Goal: Task Accomplishment & Management: Complete application form

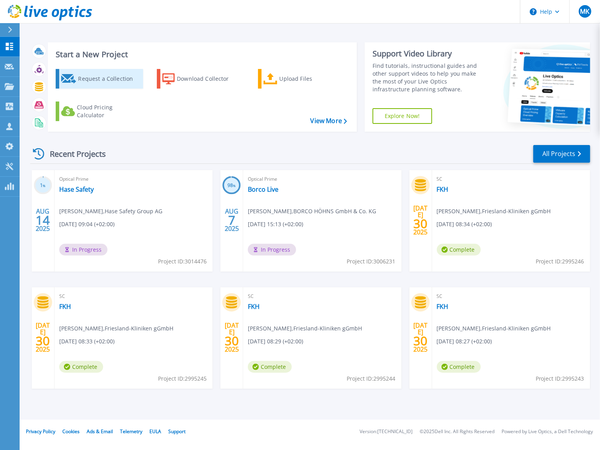
click at [124, 80] on div "Request a Collection" at bounding box center [109, 79] width 63 height 16
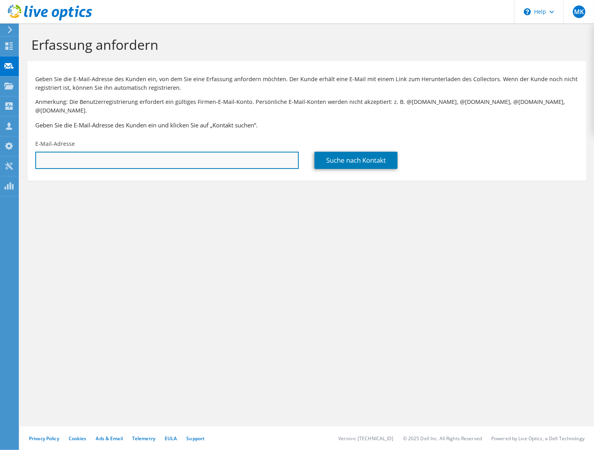
click at [58, 152] on input "text" at bounding box center [166, 160] width 263 height 17
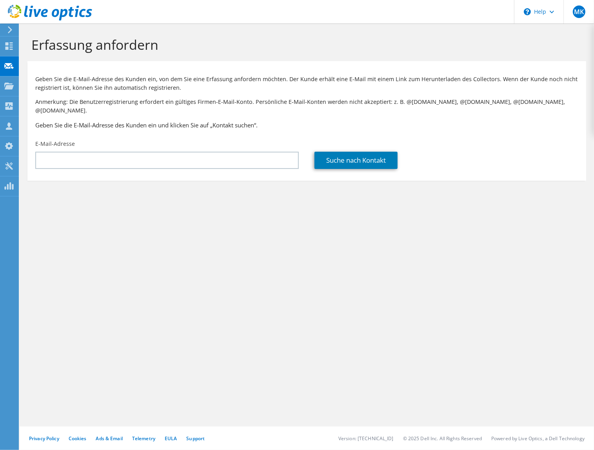
click at [169, 342] on div "Erfassung anfordern Geben Sie die E-Mail-Adresse des Kunden ein, von dem Sie ei…" at bounding box center [307, 237] width 574 height 426
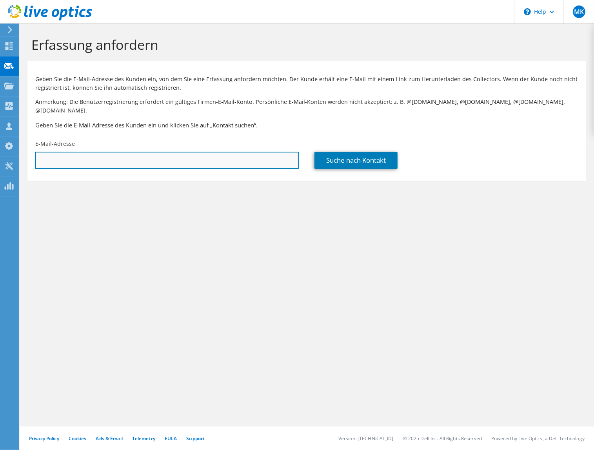
click at [67, 157] on input "text" at bounding box center [166, 160] width 263 height 17
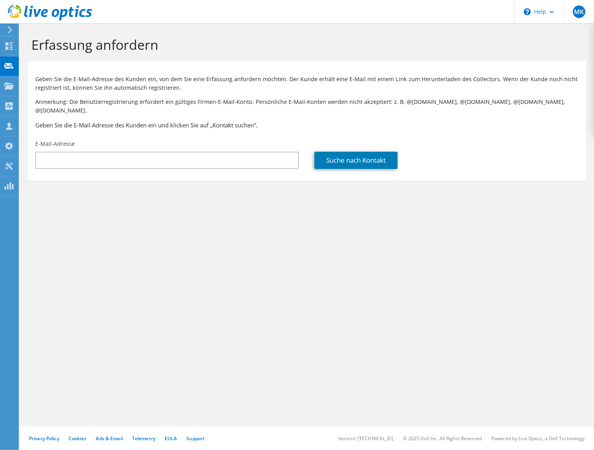
click at [87, 121] on h3 "Geben Sie die E-Mail-Adresse des Kunden ein und klicken Sie auf „Kontakt suchen…" at bounding box center [306, 125] width 543 height 9
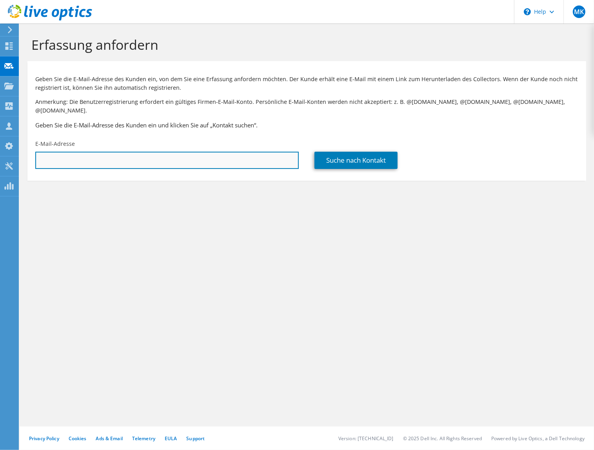
click at [128, 154] on input "text" at bounding box center [166, 160] width 263 height 17
click at [86, 152] on input "[EMAIL_ADDRESS][PERSON_NAME][DOMAIN_NAME]" at bounding box center [166, 160] width 263 height 17
type input "[EMAIL_ADDRESS][PERSON_NAME][DOMAIN_NAME]"
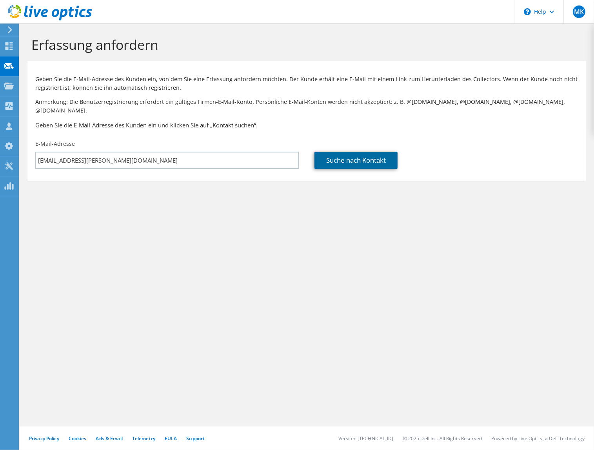
click at [354, 152] on link "Suche nach Kontakt" at bounding box center [355, 160] width 83 height 17
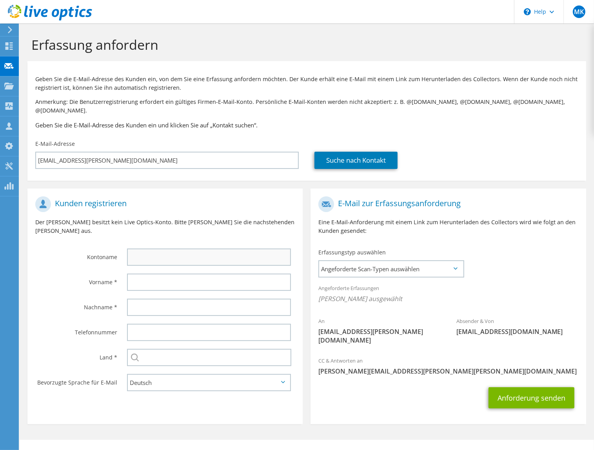
drag, startPoint x: 125, startPoint y: 243, endPoint x: 141, endPoint y: 241, distance: 15.9
click at [125, 245] on div at bounding box center [210, 257] width 183 height 25
click at [142, 249] on input "text" at bounding box center [209, 257] width 164 height 17
type input "Genossenschaftsverband Weser-Ems"
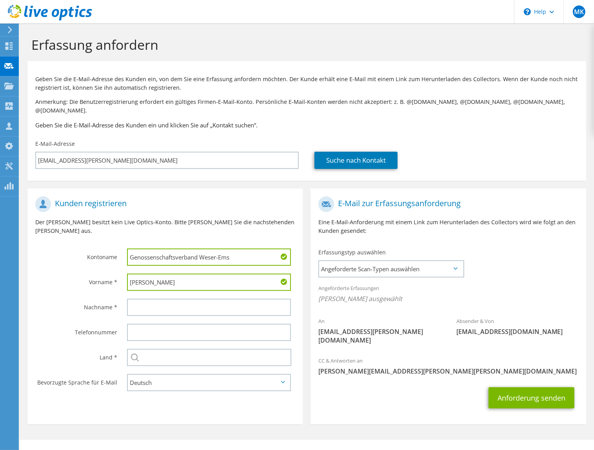
type input "[PERSON_NAME]"
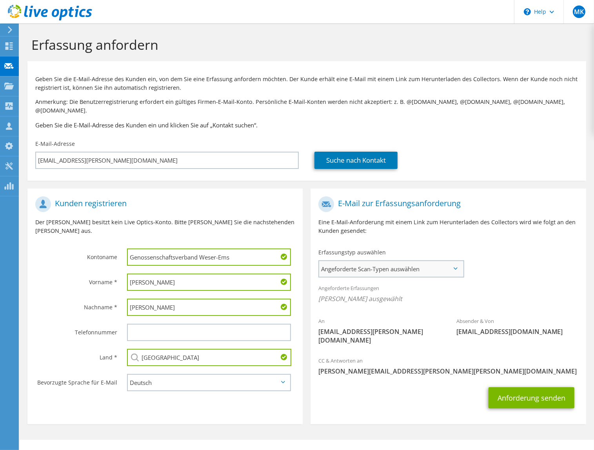
type input "[GEOGRAPHIC_DATA]"
click at [415, 265] on span "Angeforderte Scan-Typen auswählen" at bounding box center [390, 269] width 143 height 16
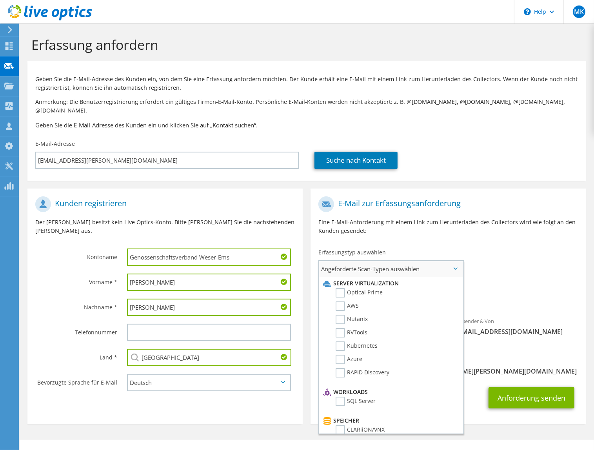
click at [382, 288] on li "Optical Prime" at bounding box center [390, 294] width 138 height 13
click at [342, 288] on label "Optical Prime" at bounding box center [359, 292] width 47 height 9
click at [0, 0] on input "Optical Prime" at bounding box center [0, 0] width 0 height 0
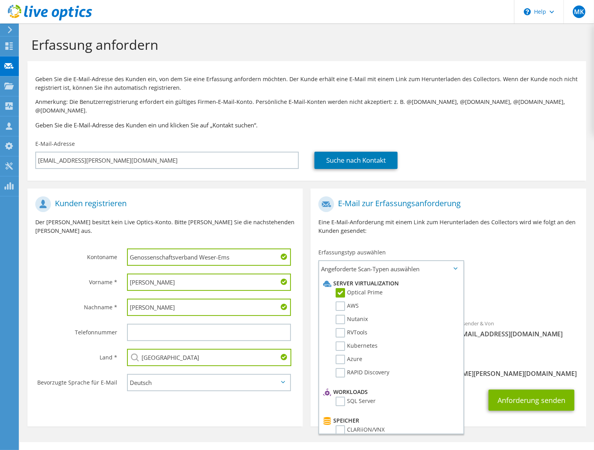
click at [492, 282] on div "Angeforderte Erfassungen [PERSON_NAME] ausgewählt Optical Prime" at bounding box center [447, 295] width 275 height 31
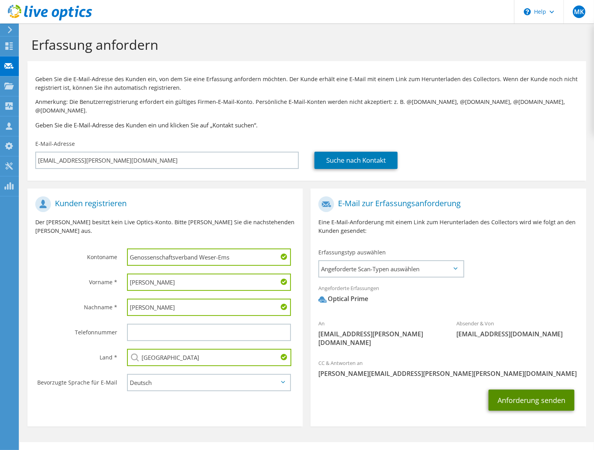
click at [518, 390] on button "Anforderung senden" at bounding box center [531, 400] width 86 height 21
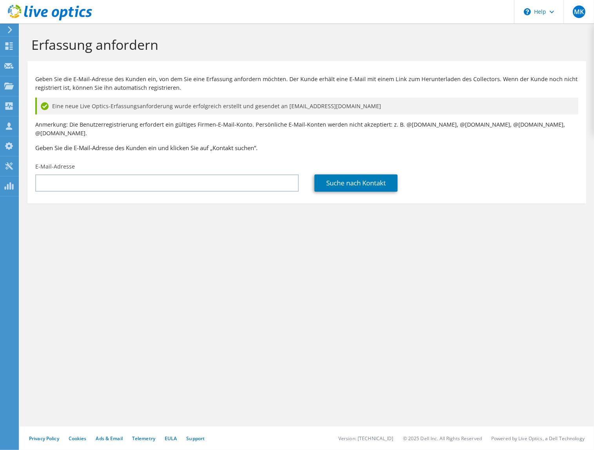
click at [141, 268] on div "Erfassung anfordern Geben Sie die E-Mail-Adresse des Kunden ein, von dem Sie ei…" at bounding box center [307, 237] width 574 height 426
click at [370, 303] on div "Erfassung anfordern Geben Sie die E-Mail-Adresse des Kunden ein, von dem Sie ei…" at bounding box center [307, 237] width 574 height 426
click at [448, 117] on div "Geben Sie die E-Mail-Adresse des Kunden ein, von dem Sie eine Erfassung anforde…" at bounding box center [306, 112] width 559 height 94
click at [165, 254] on div "Erfassung anfordern Geben Sie die E-Mail-Adresse des Kunden ein, von dem Sie ei…" at bounding box center [307, 237] width 574 height 426
